Goal: Find specific page/section: Find specific page/section

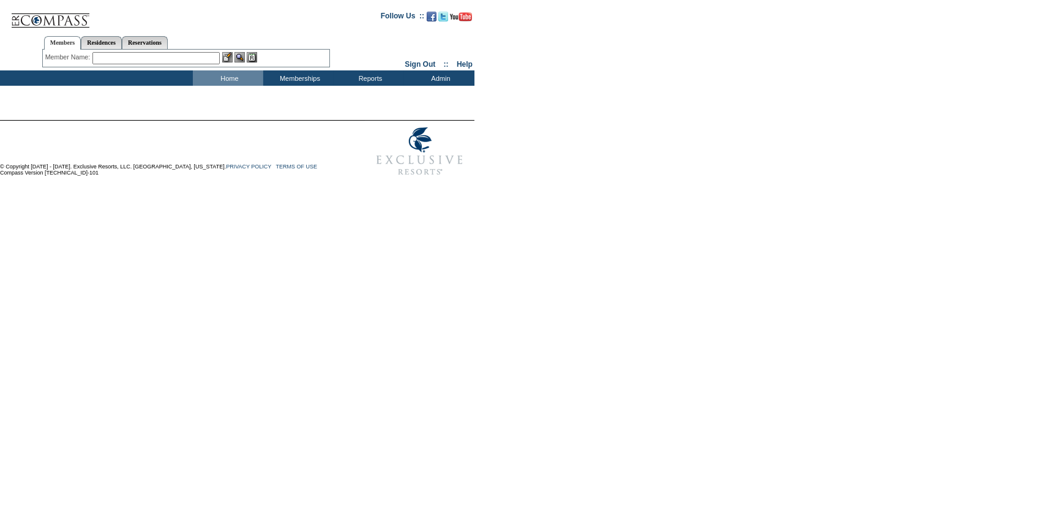
click at [188, 55] on input "text" at bounding box center [155, 58] width 127 height 12
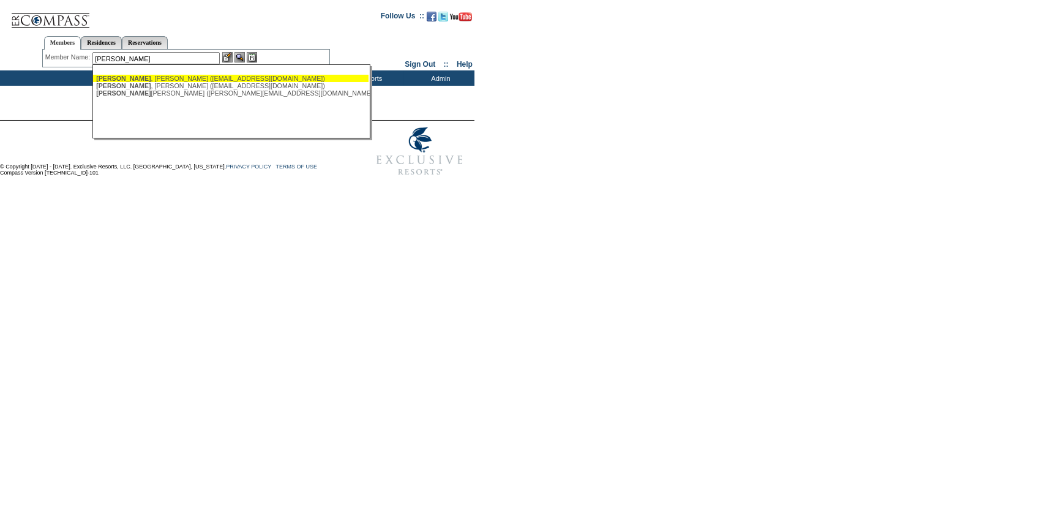
drag, startPoint x: 202, startPoint y: 80, endPoint x: 217, endPoint y: 63, distance: 22.1
click at [201, 80] on div "Mileti , Colette (colemile@yahoo.com)" at bounding box center [230, 78] width 269 height 7
type input "Mileti, Colette (colemile@yahoo.com)"
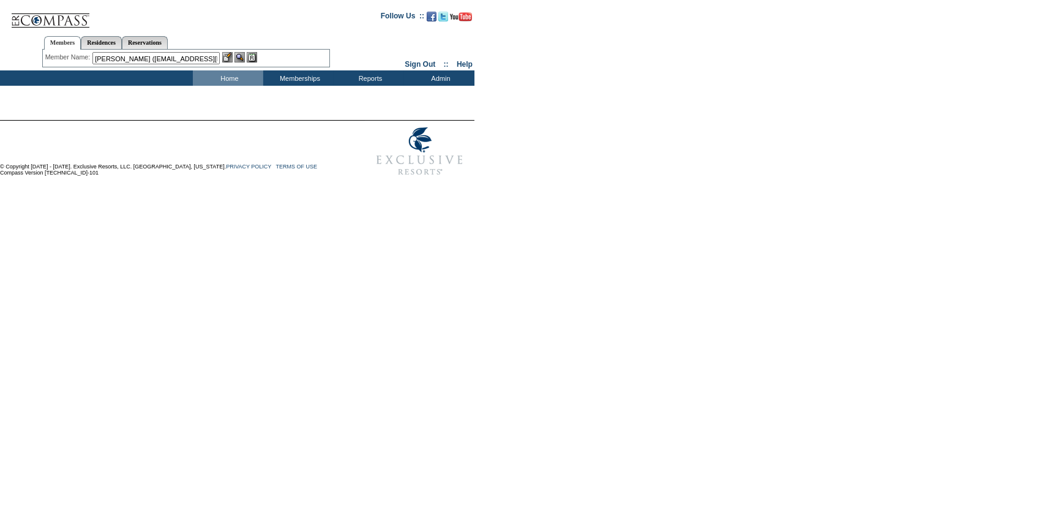
click at [231, 56] on img at bounding box center [227, 57] width 10 height 10
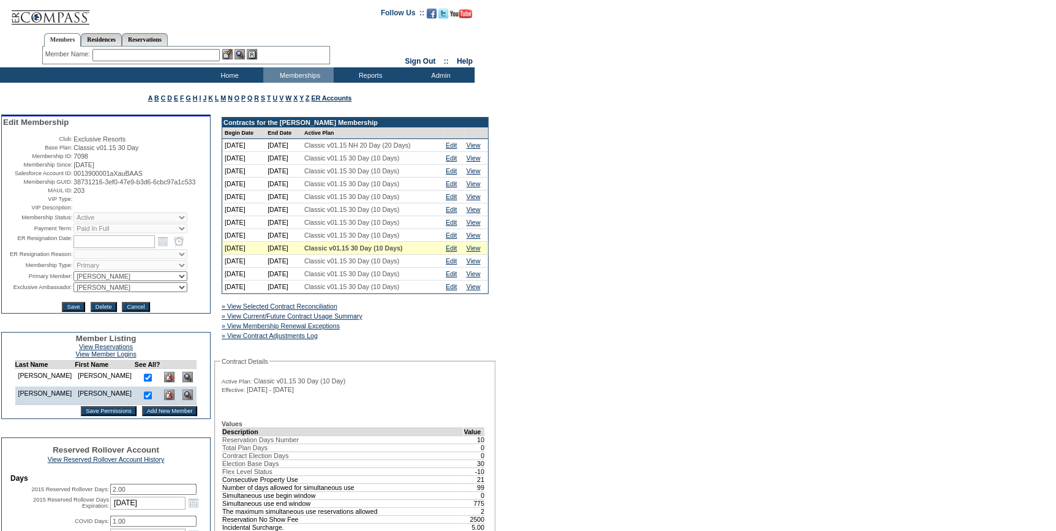
drag, startPoint x: 121, startPoint y: 196, endPoint x: 69, endPoint y: 186, distance: 52.4
click at [69, 186] on table "Edit Membership Club: Exclusive Resorts Base Plan: Classic v01.15 30 Day Member…" at bounding box center [106, 214] width 208 height 197
copy tr "38731216-3ef0-47e9-b3d6-6cbc97a1c533"
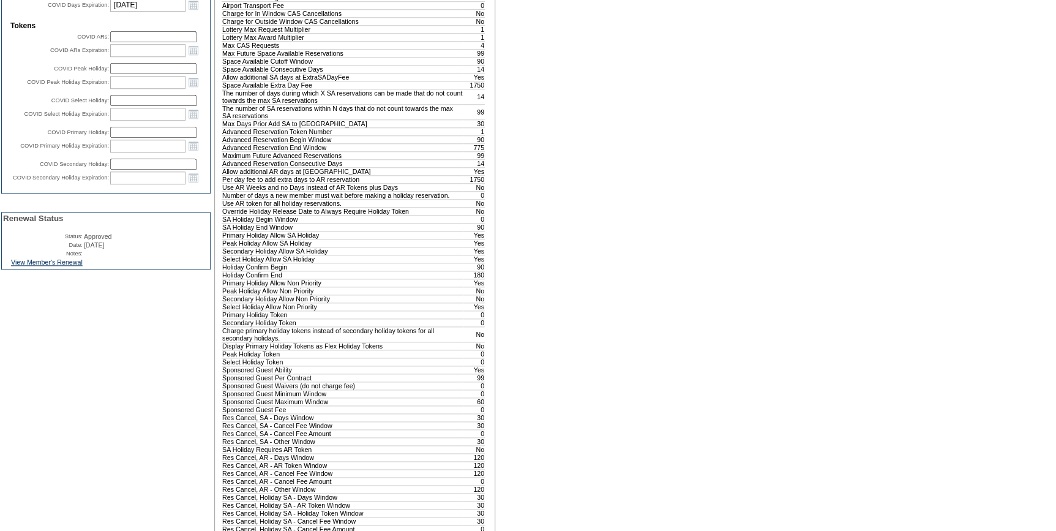
scroll to position [612, 0]
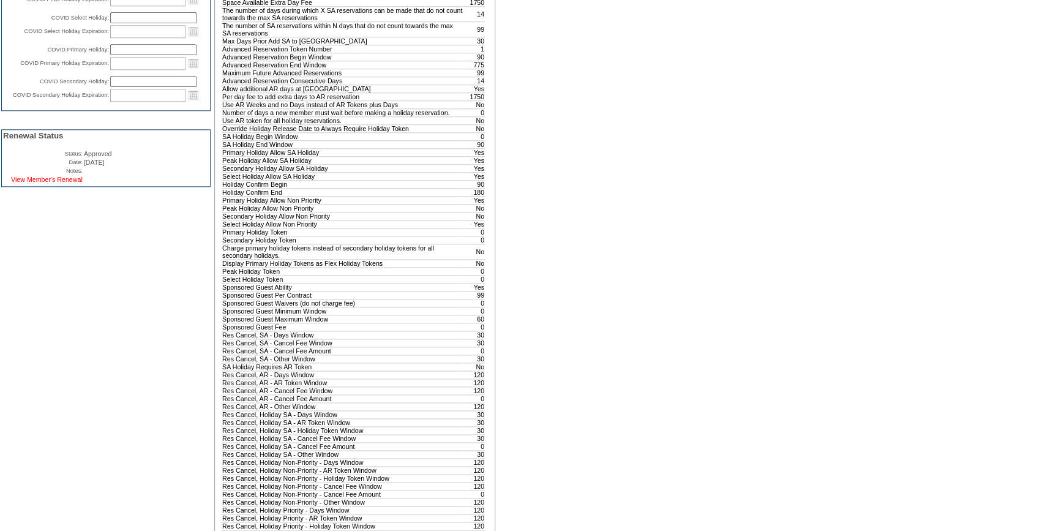
click at [80, 183] on link "View Member's Renewal" at bounding box center [47, 179] width 72 height 7
